Goal: Find specific page/section: Find specific page/section

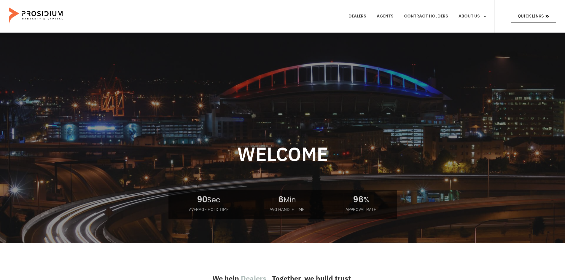
click at [530, 17] on span "Quick Links" at bounding box center [531, 15] width 26 height 7
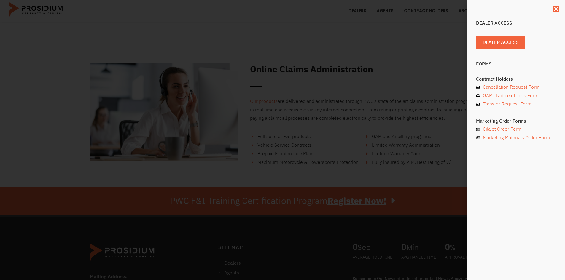
scroll to position [1037, 0]
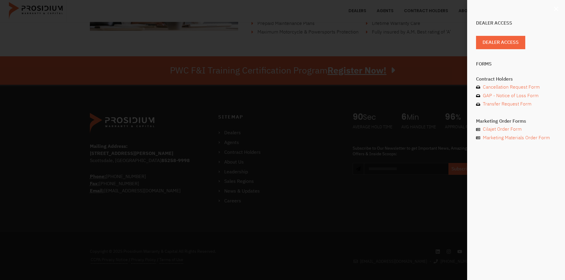
click at [556, 11] on icon "Close" at bounding box center [556, 9] width 6 height 6
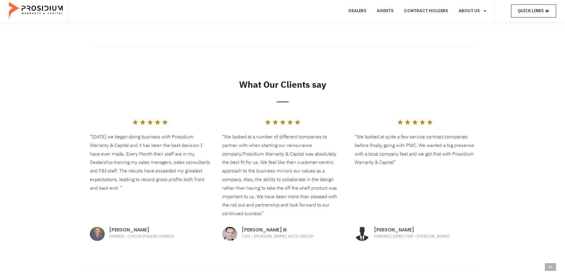
scroll to position [652, 0]
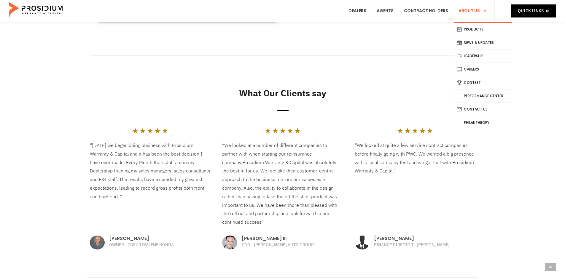
click at [488, 9] on link "About Us" at bounding box center [472, 11] width 37 height 22
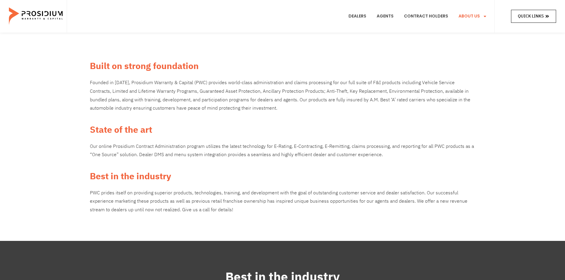
click at [548, 13] on span at bounding box center [547, 15] width 4 height 7
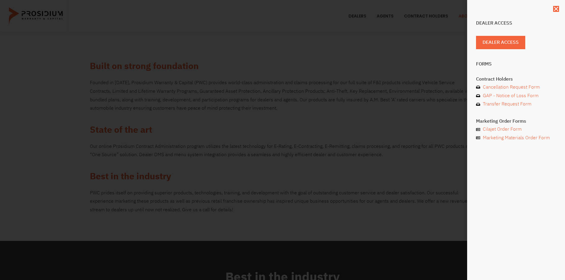
click at [506, 35] on div "Dealer Access Dealer Access Forms Contract Holders Cancellation Request Form GA…" at bounding box center [516, 86] width 80 height 136
click at [506, 39] on span "Dealer Access" at bounding box center [503, 42] width 36 height 9
